Goal: Complete application form

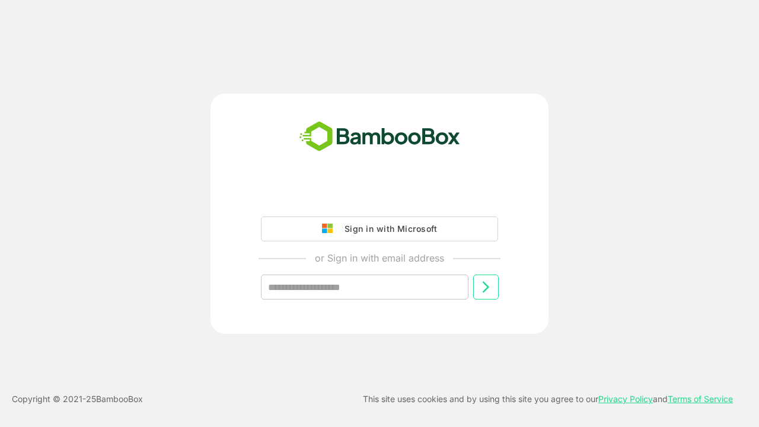
type input "**********"
click at [486, 287] on icon at bounding box center [486, 287] width 14 height 14
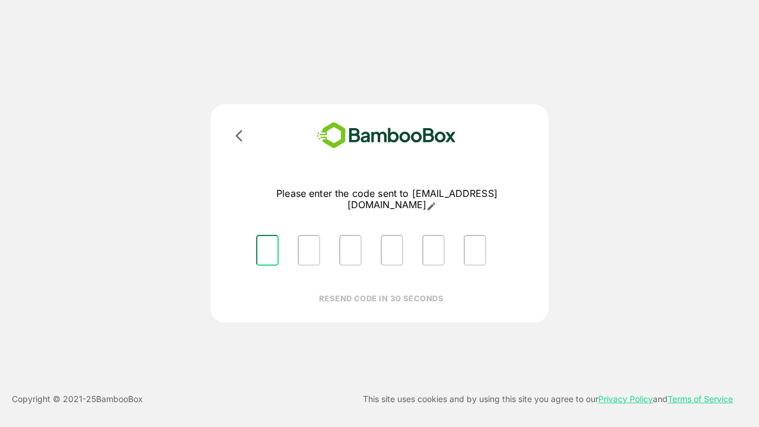
type input "*"
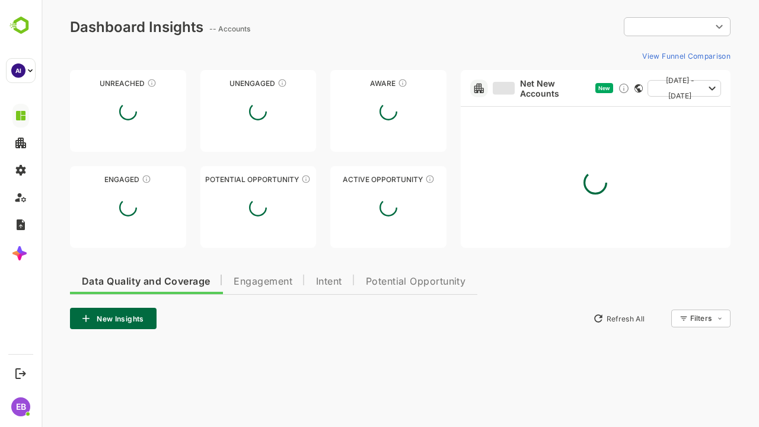
type input "**********"
